Goal: Transaction & Acquisition: Subscribe to service/newsletter

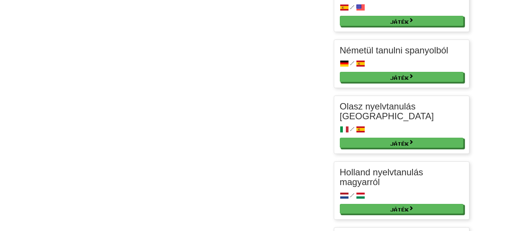
scroll to position [542, 0]
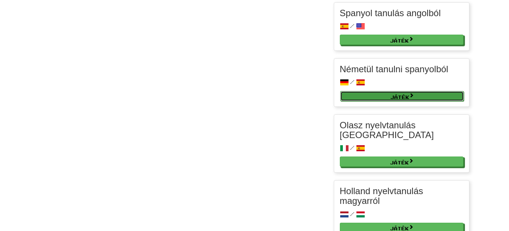
click at [382, 95] on link "Játék" at bounding box center [401, 96] width 123 height 10
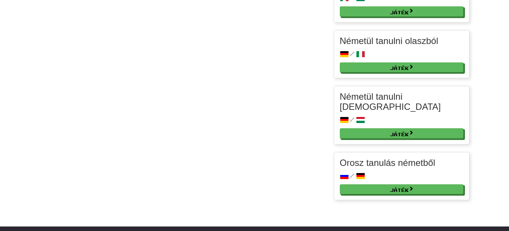
scroll to position [903, 0]
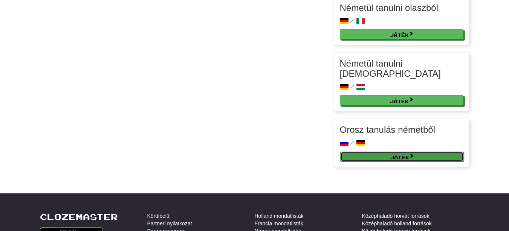
click at [369, 152] on link "Játék" at bounding box center [401, 157] width 123 height 10
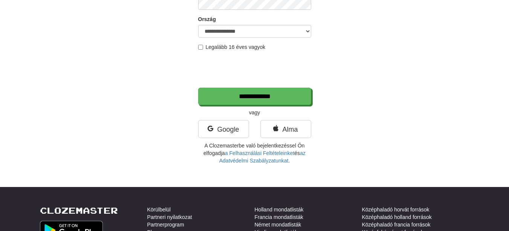
scroll to position [136, 0]
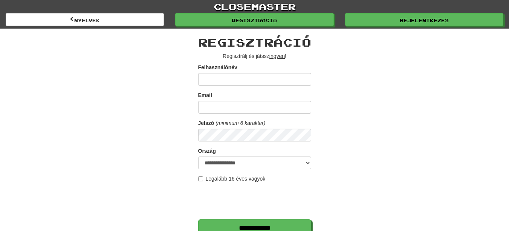
click at [221, 80] on input "Felhasználónév" at bounding box center [254, 79] width 113 height 13
click at [219, 105] on input "Email" at bounding box center [254, 107] width 113 height 13
click at [108, 97] on div "**********" at bounding box center [254, 164] width 440 height 271
